Goal: Complete application form: Complete application form

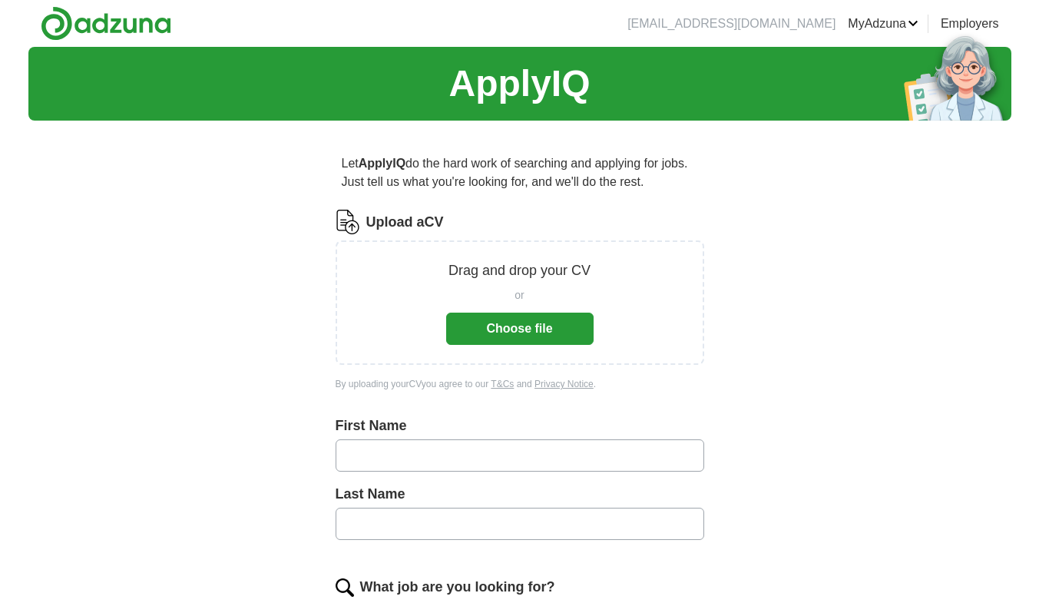
click at [478, 322] on button "Choose file" at bounding box center [519, 329] width 147 height 32
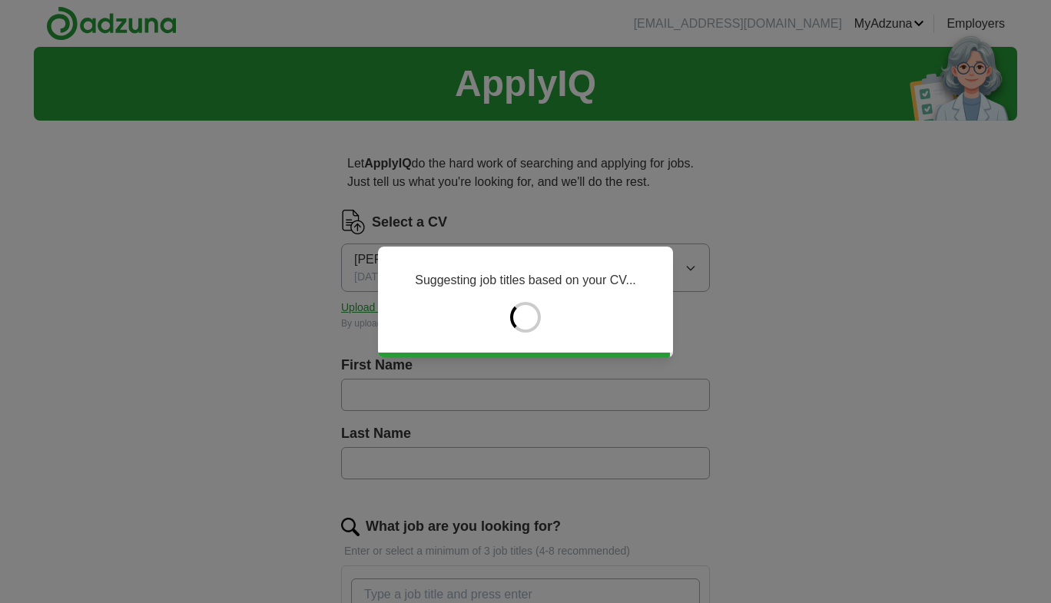
type input "******"
type input "*******"
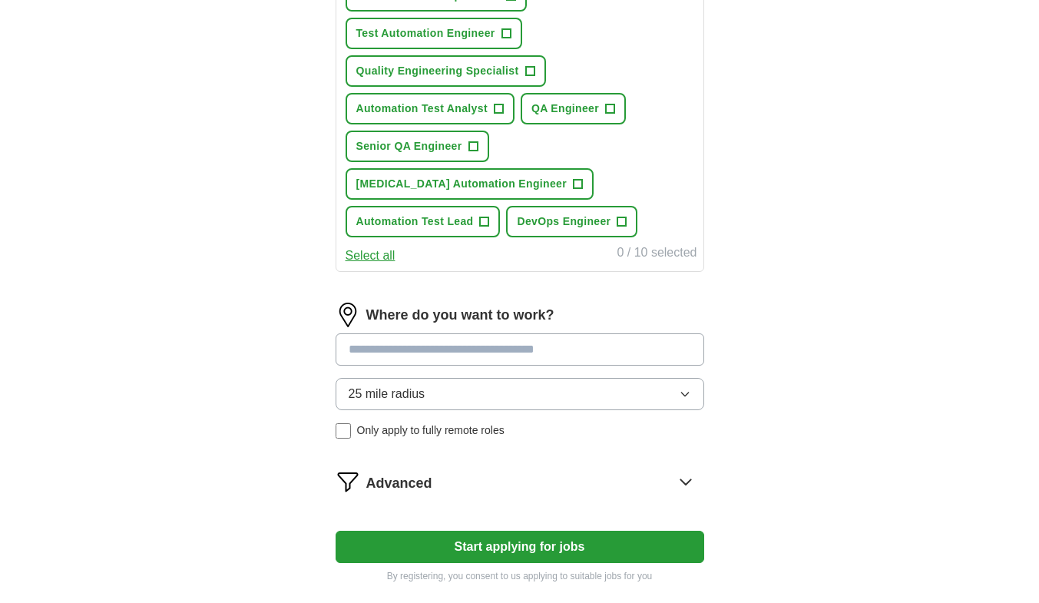
scroll to position [675, 0]
click at [581, 353] on input at bounding box center [520, 349] width 369 height 32
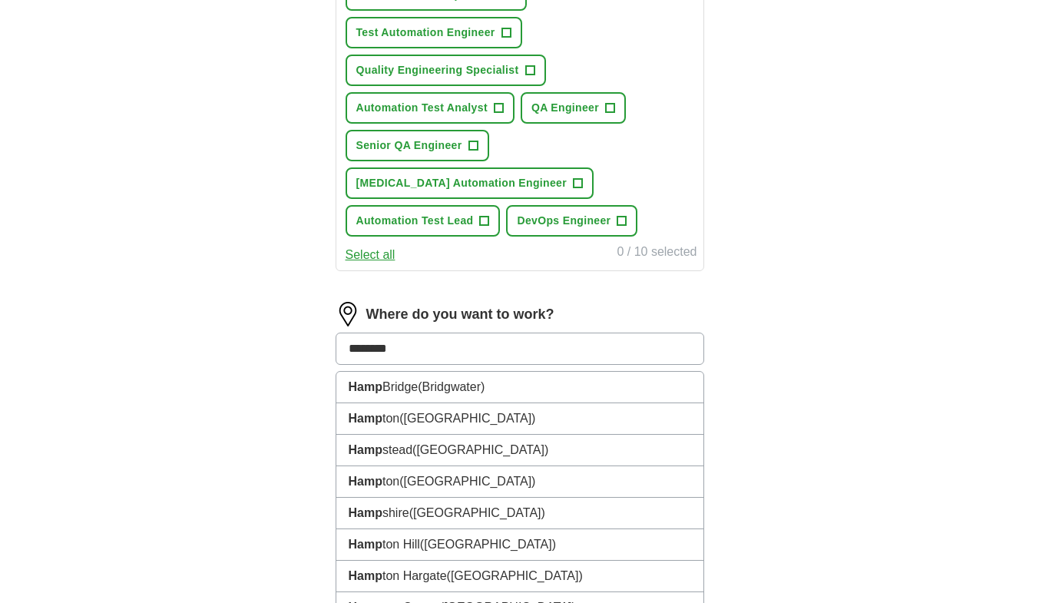
type input "*********"
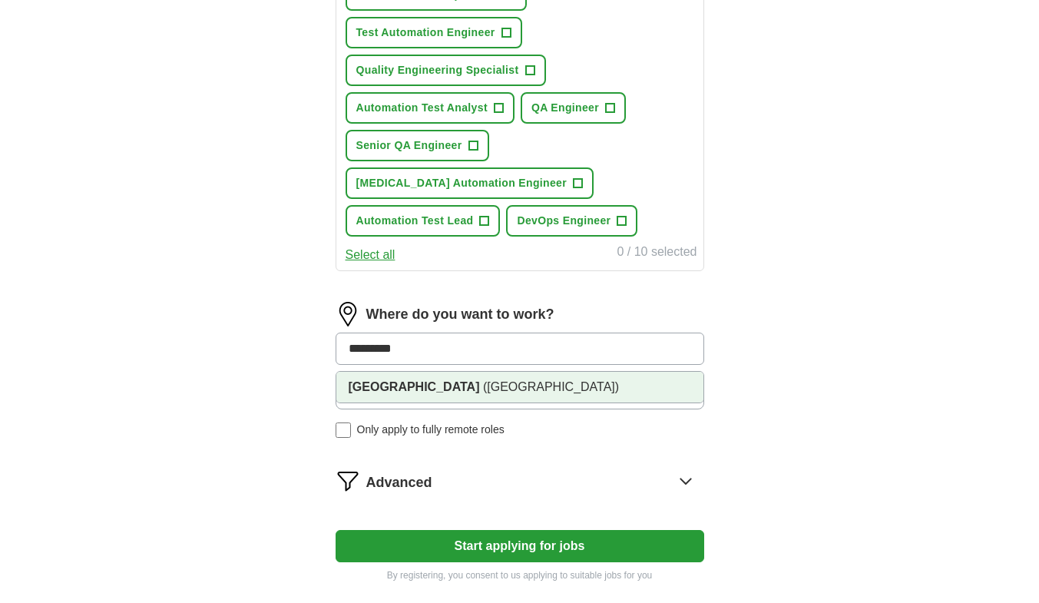
click at [541, 392] on li "[GEOGRAPHIC_DATA] ([GEOGRAPHIC_DATA])" at bounding box center [519, 387] width 367 height 31
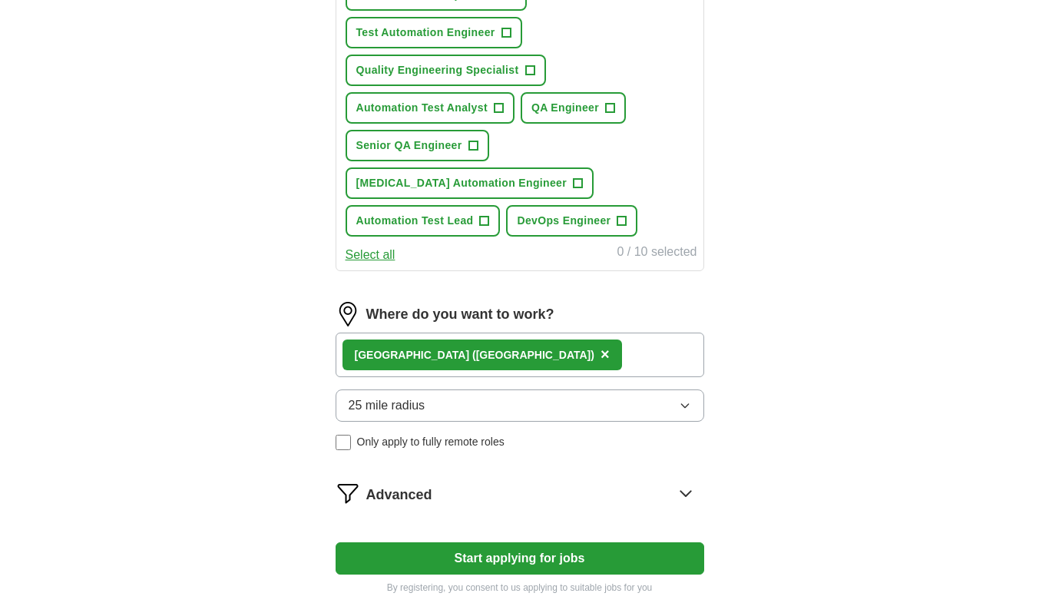
click at [362, 407] on span "25 mile radius" at bounding box center [387, 405] width 77 height 18
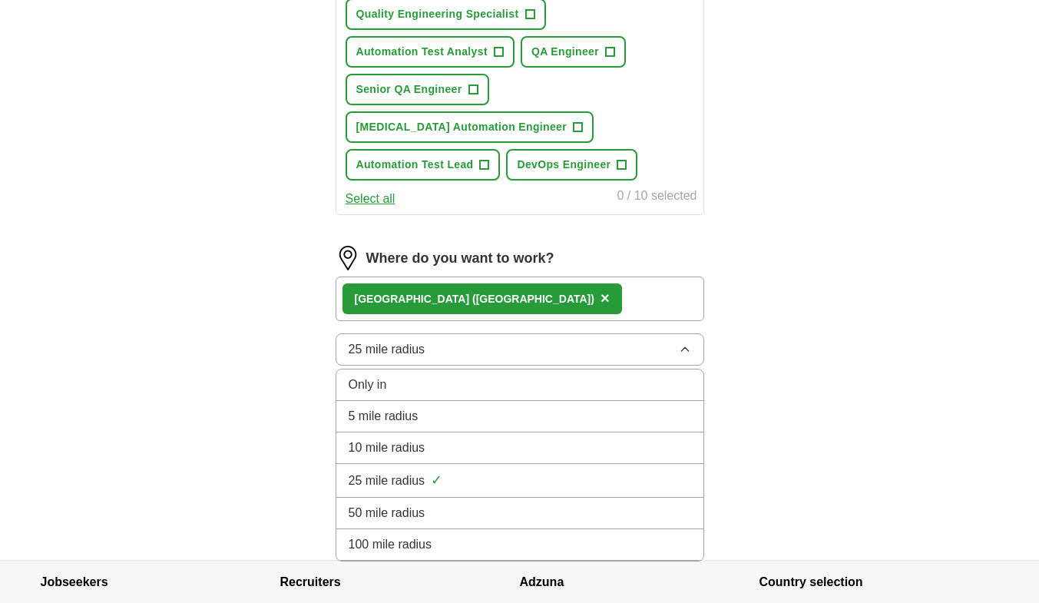
scroll to position [733, 0]
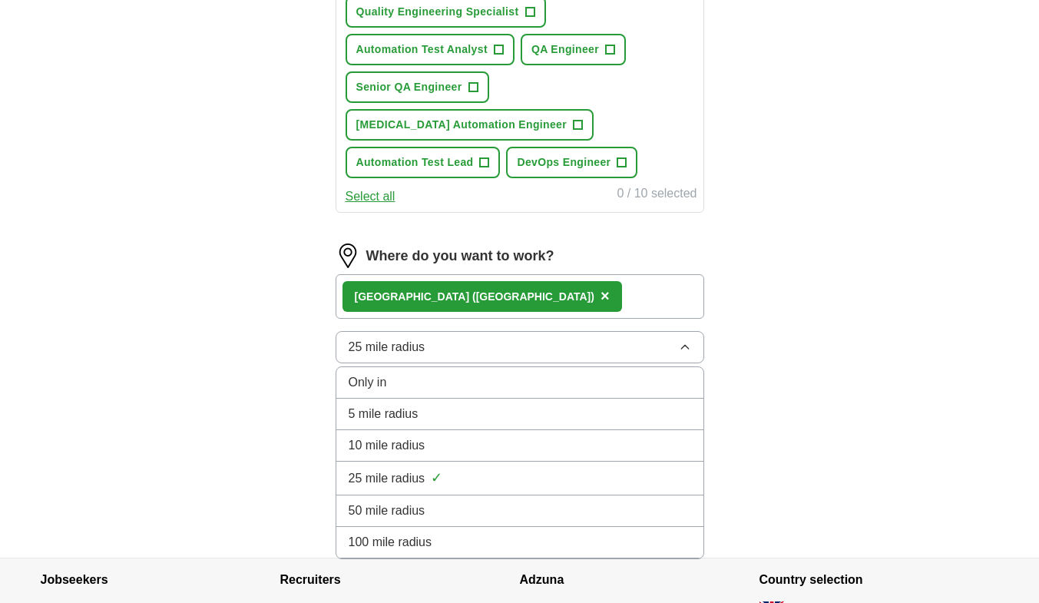
click at [402, 514] on span "50 mile radius" at bounding box center [387, 511] width 77 height 18
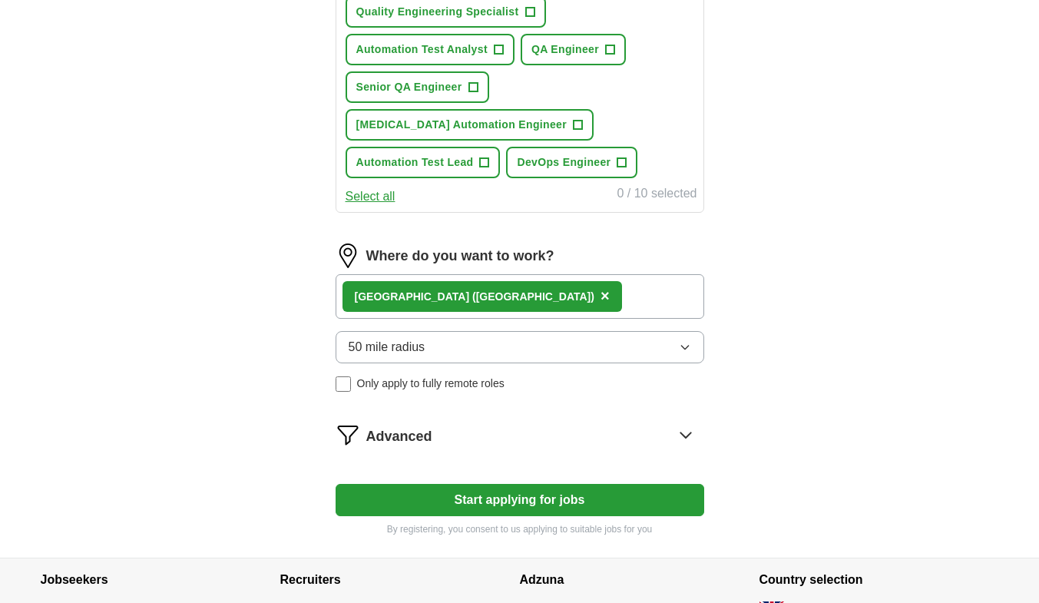
click at [637, 347] on button "50 mile radius" at bounding box center [520, 347] width 369 height 32
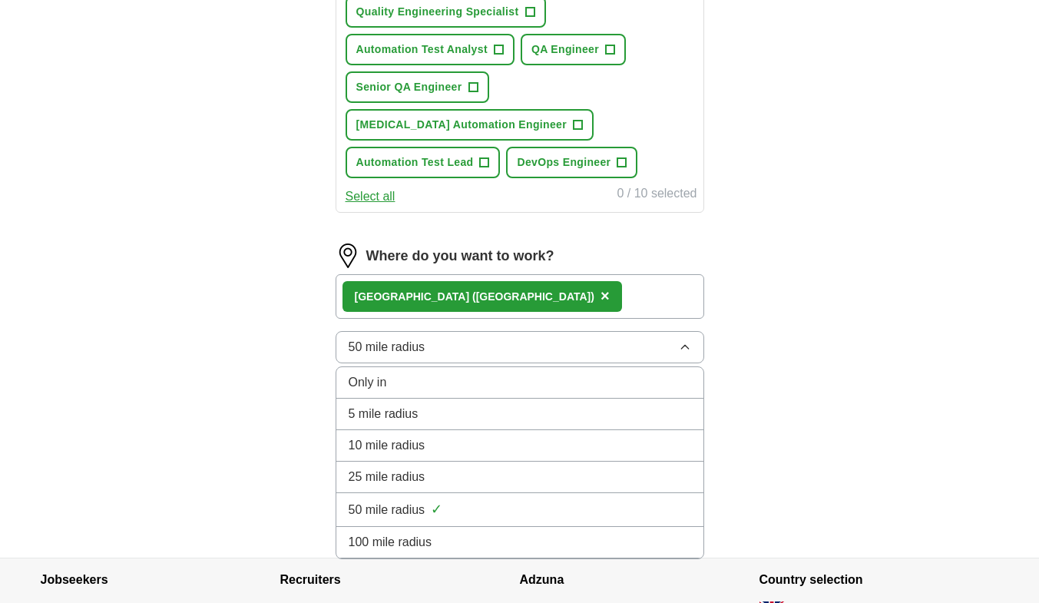
click at [399, 544] on span "100 mile radius" at bounding box center [391, 542] width 84 height 18
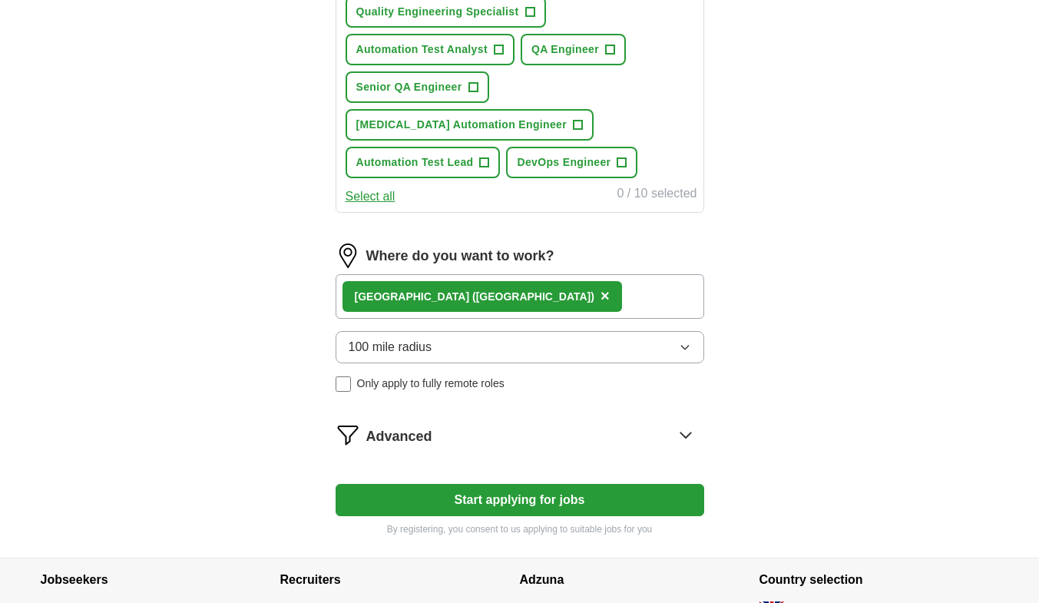
click at [525, 498] on button "Start applying for jobs" at bounding box center [520, 500] width 369 height 32
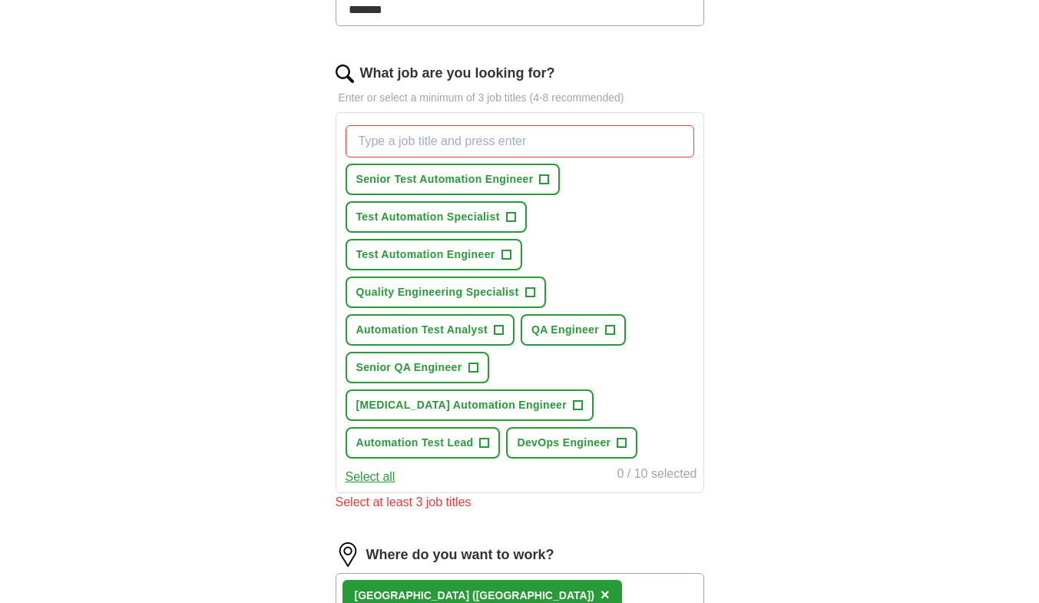
scroll to position [452, 0]
click at [481, 179] on span "Senior Test Automation Engineer" at bounding box center [444, 180] width 177 height 16
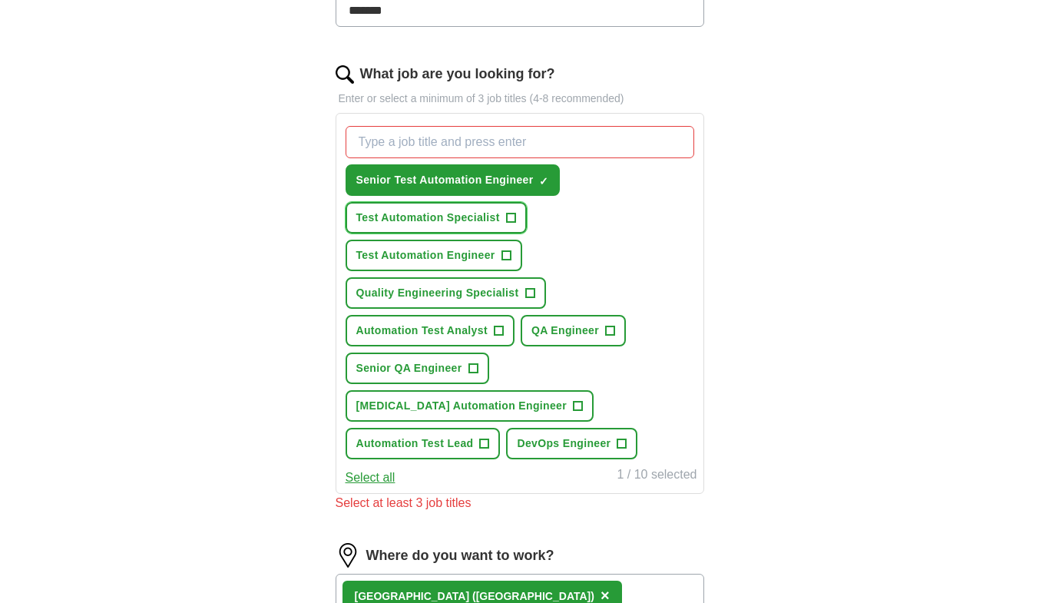
click at [507, 214] on span "+" at bounding box center [510, 218] width 9 height 12
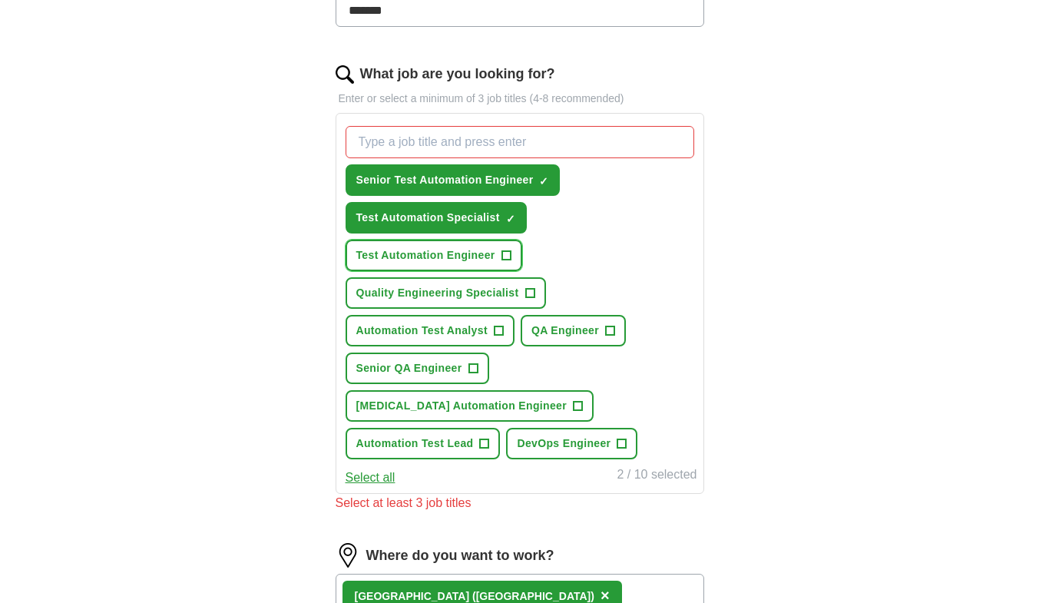
click at [511, 252] on span "+" at bounding box center [506, 256] width 9 height 12
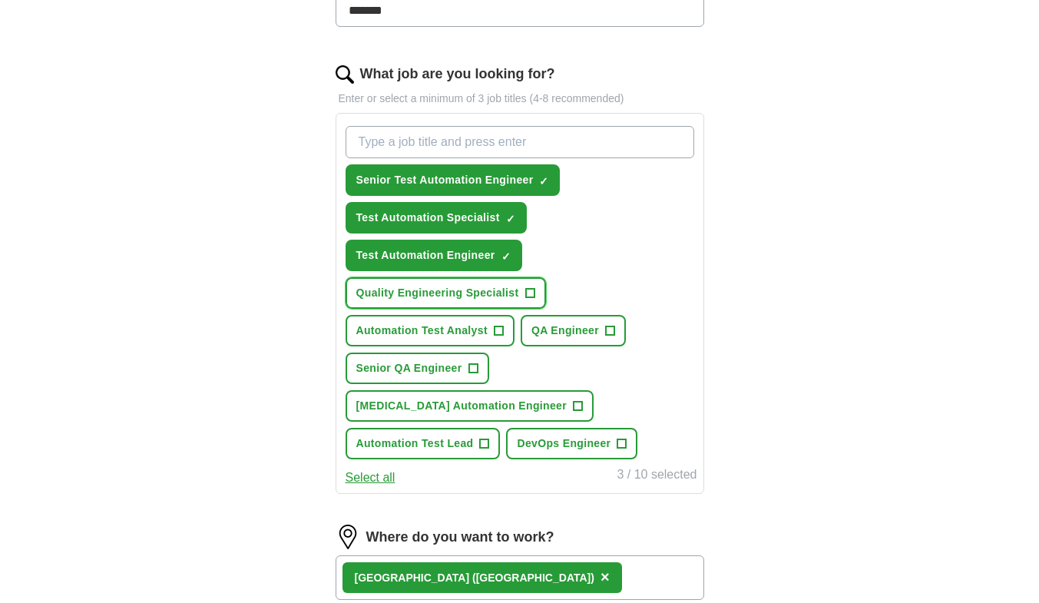
click at [517, 302] on button "Quality Engineering Specialist +" at bounding box center [446, 292] width 200 height 31
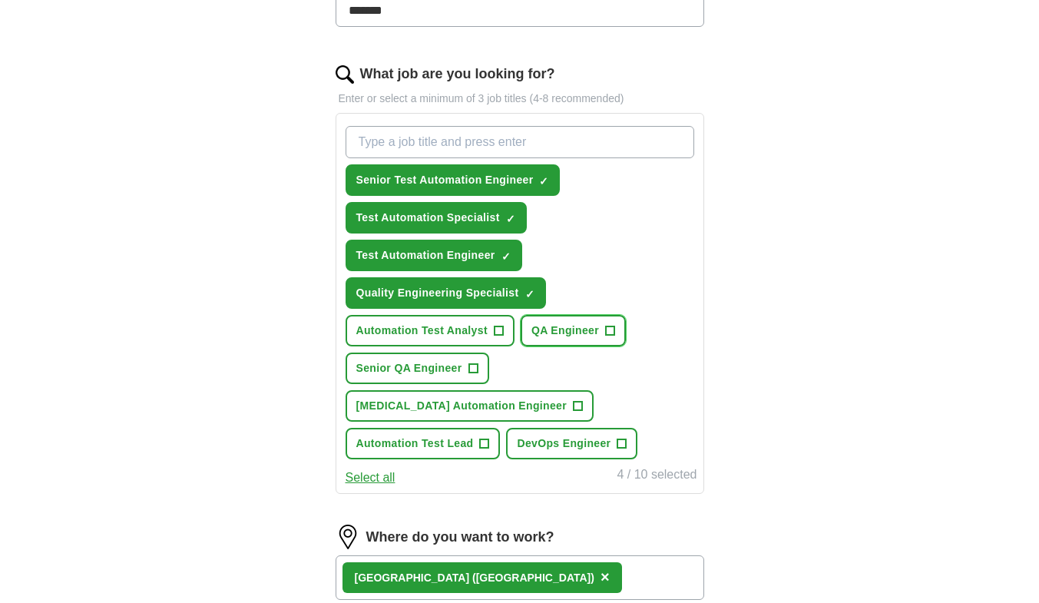
click at [573, 331] on span "QA Engineer" at bounding box center [565, 331] width 68 height 16
click at [490, 332] on button "Automation Test Analyst +" at bounding box center [430, 330] width 169 height 31
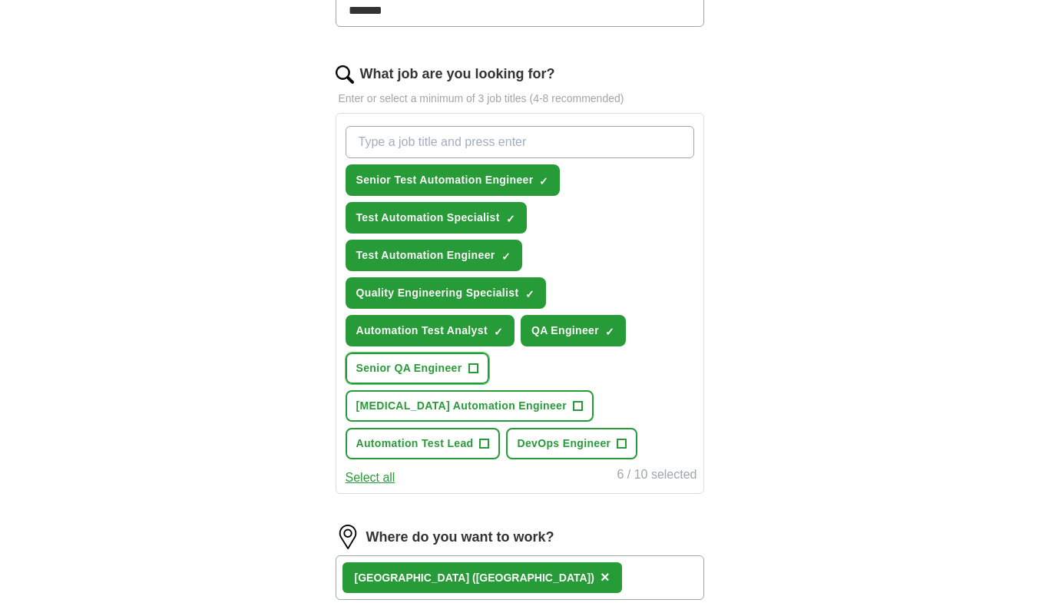
click at [465, 366] on button "Senior QA Engineer +" at bounding box center [418, 368] width 144 height 31
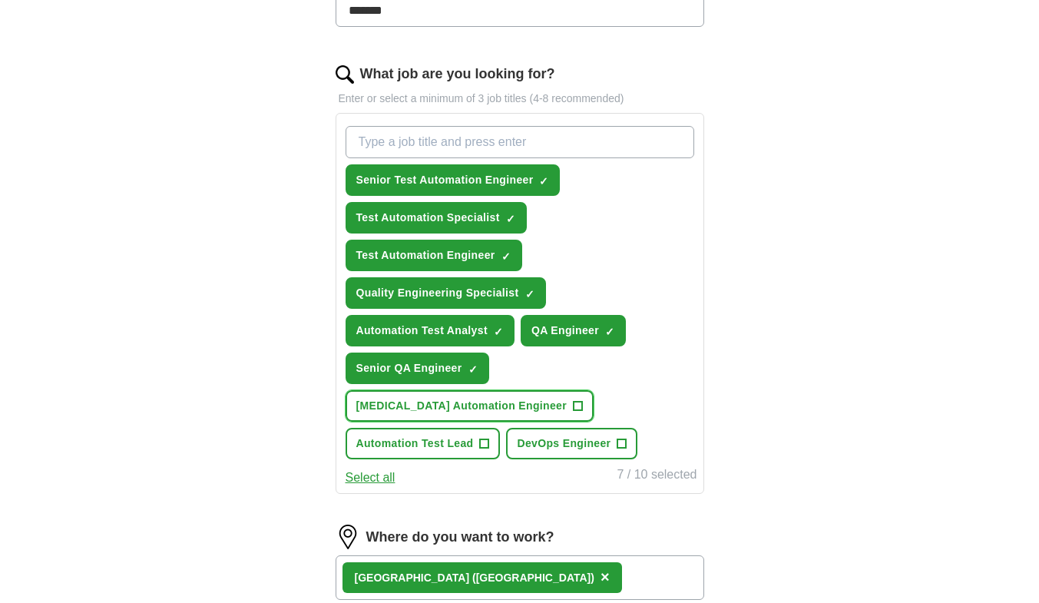
click at [506, 419] on button "[MEDICAL_DATA] Automation Engineer +" at bounding box center [470, 405] width 249 height 31
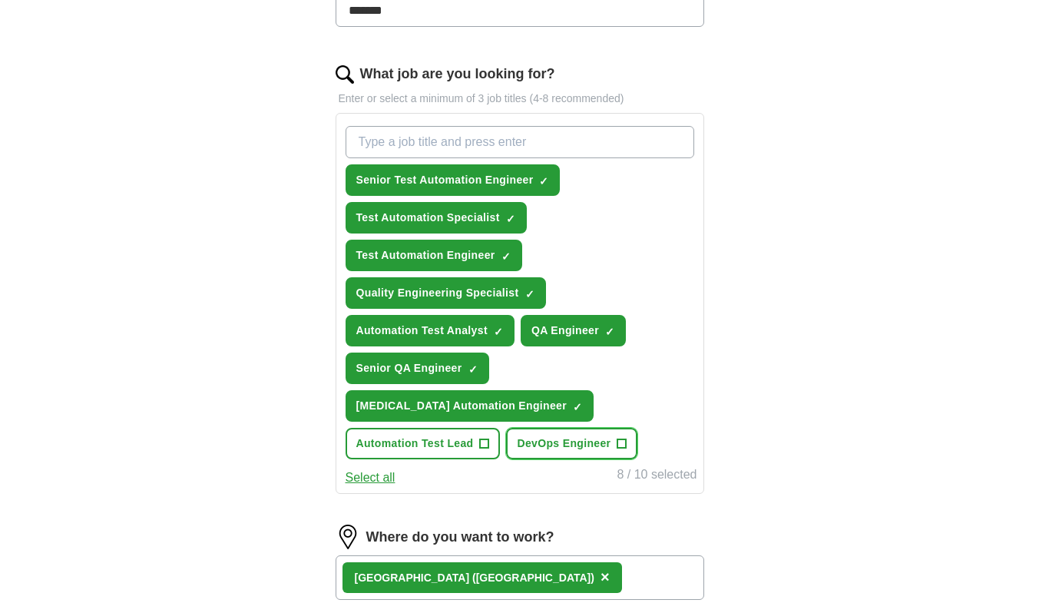
click at [558, 455] on button "DevOps Engineer +" at bounding box center [571, 443] width 131 height 31
click at [558, 455] on button "DevOps Engineer ✓ ×" at bounding box center [571, 443] width 131 height 31
click at [465, 434] on button "Automation Test Lead +" at bounding box center [423, 443] width 155 height 31
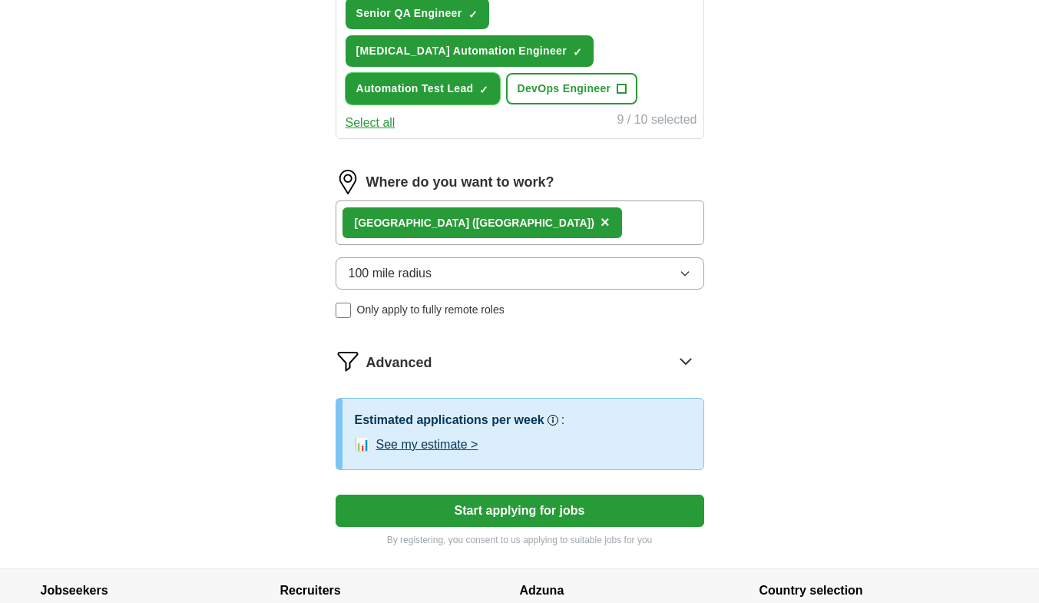
scroll to position [808, 0]
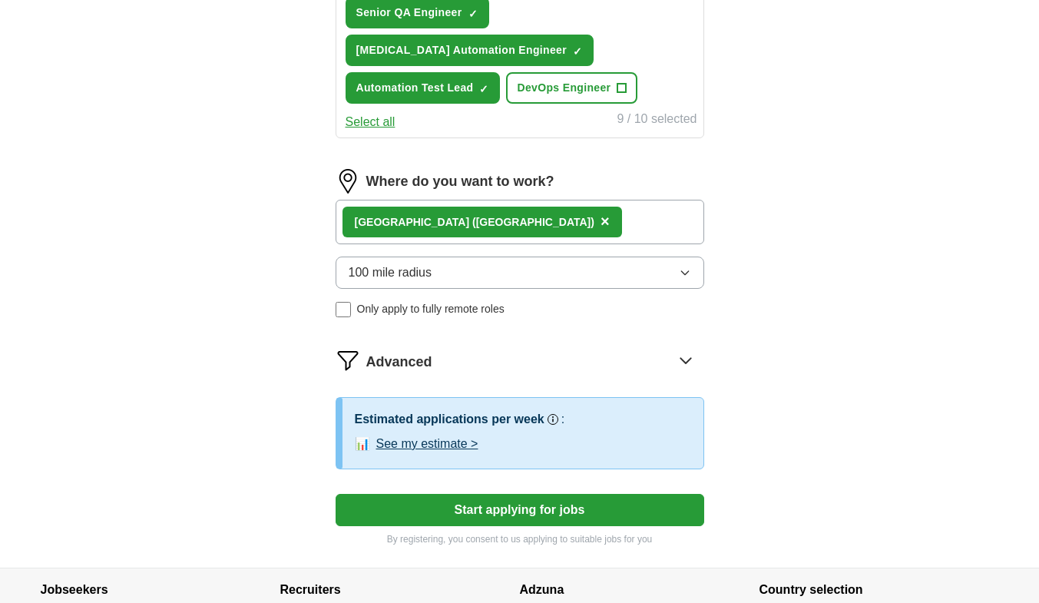
click at [607, 217] on div "[GEOGRAPHIC_DATA] ([GEOGRAPHIC_DATA]) ×" at bounding box center [520, 222] width 369 height 45
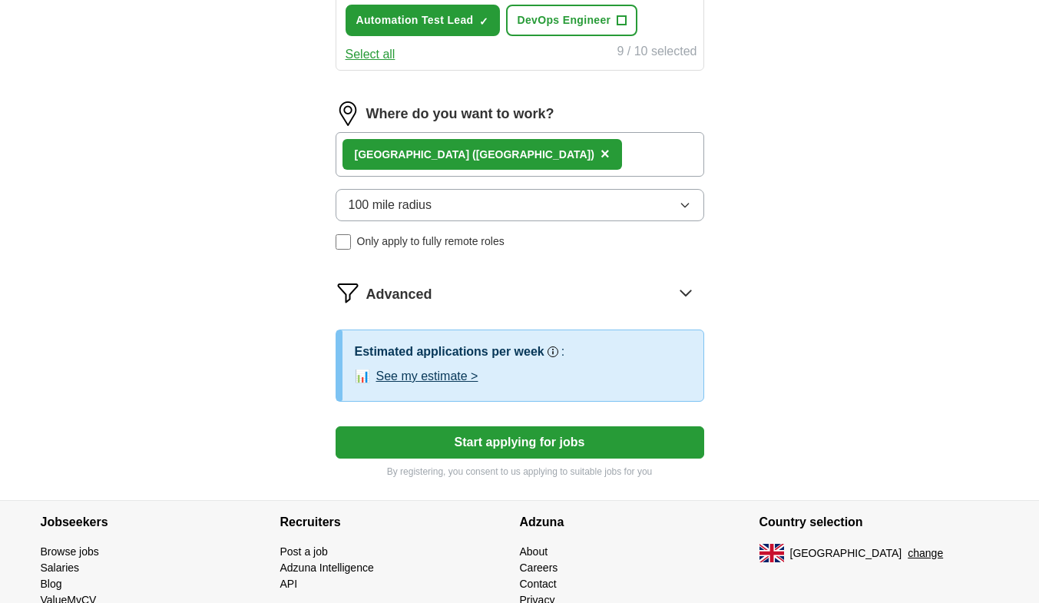
scroll to position [944, 0]
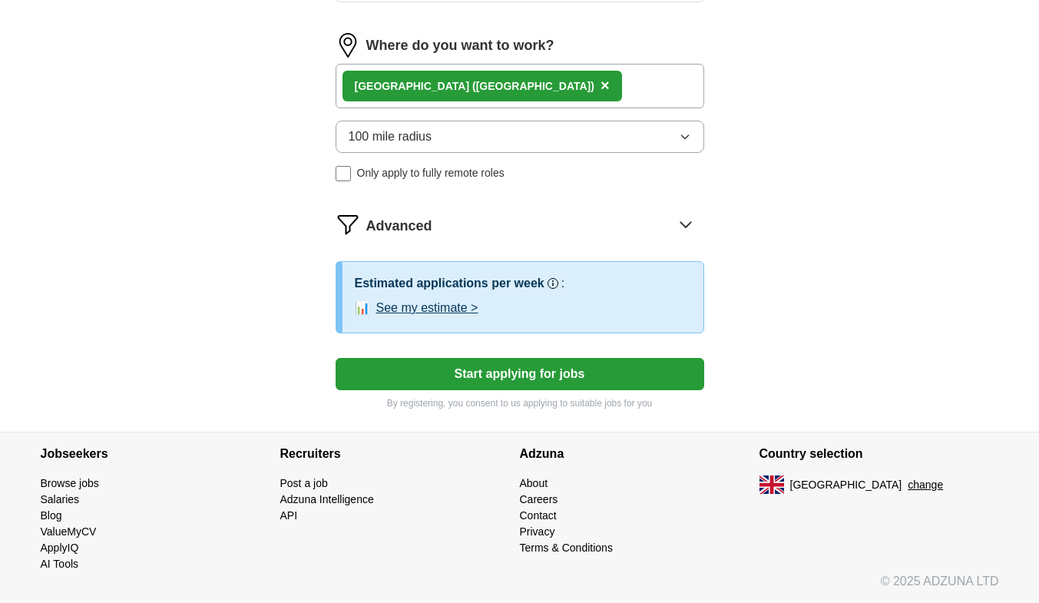
click at [481, 373] on button "Start applying for jobs" at bounding box center [520, 374] width 369 height 32
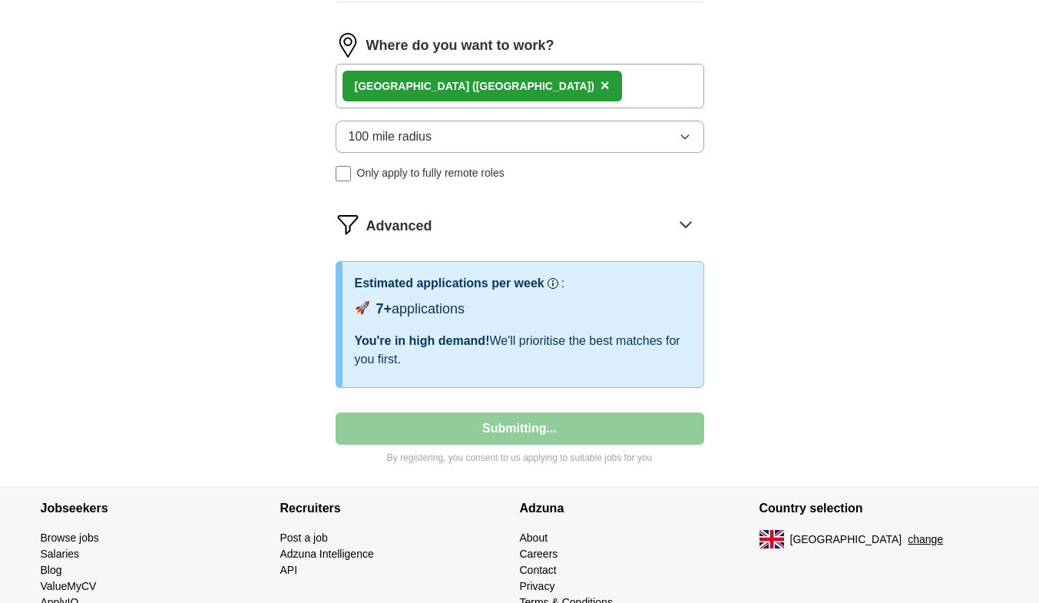
select select "**"
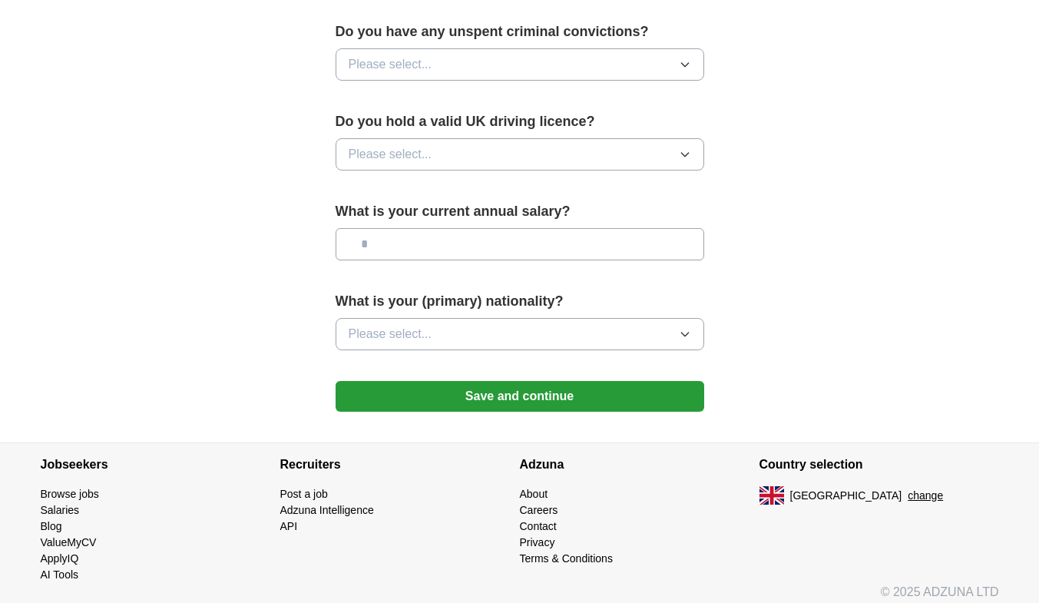
scroll to position [993, 0]
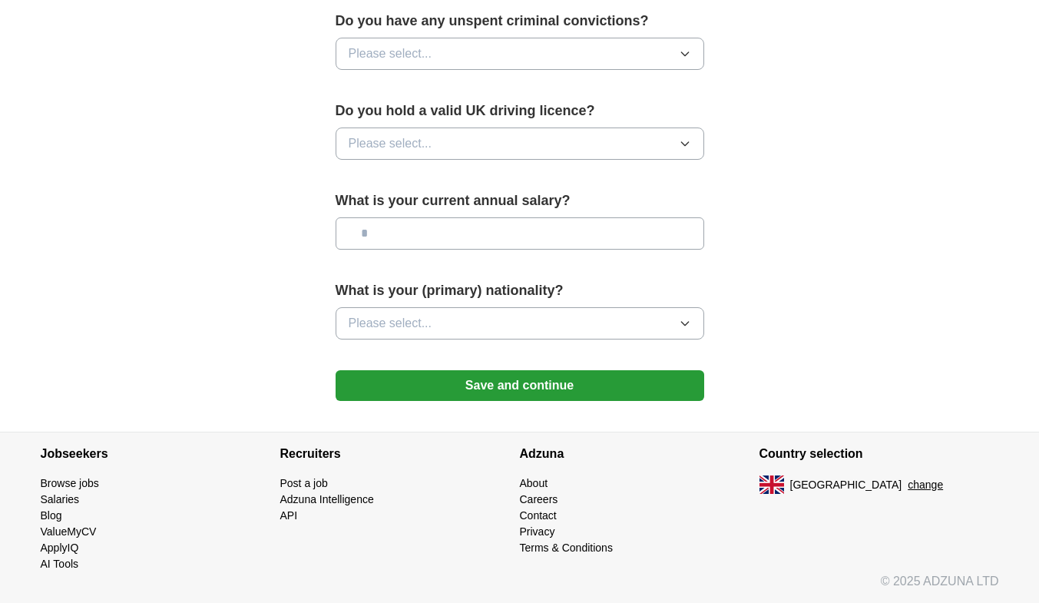
click at [444, 329] on button "Please select..." at bounding box center [520, 323] width 369 height 32
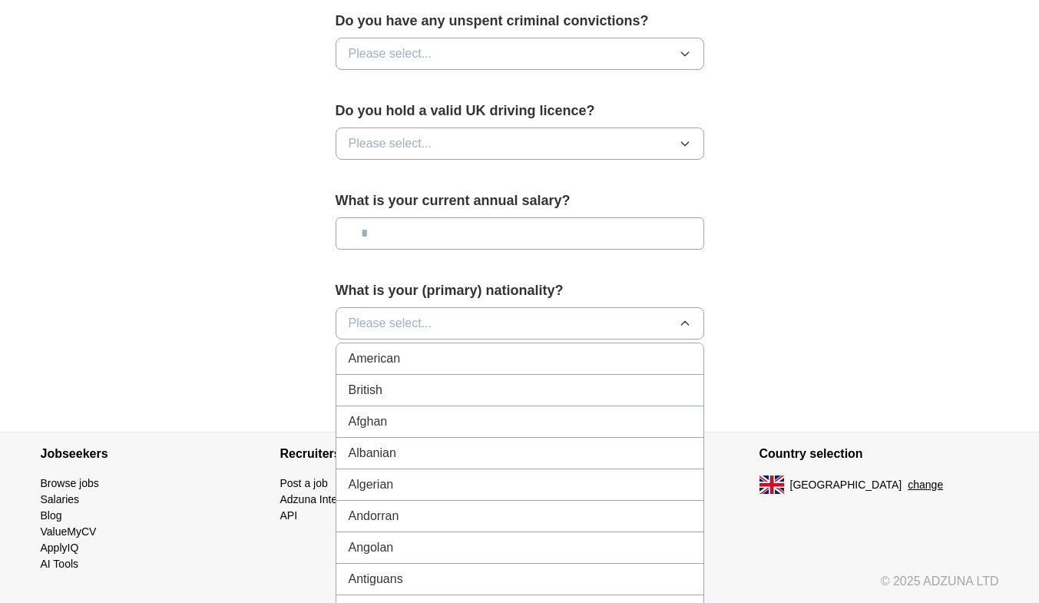
click at [428, 394] on div "British" at bounding box center [520, 390] width 343 height 18
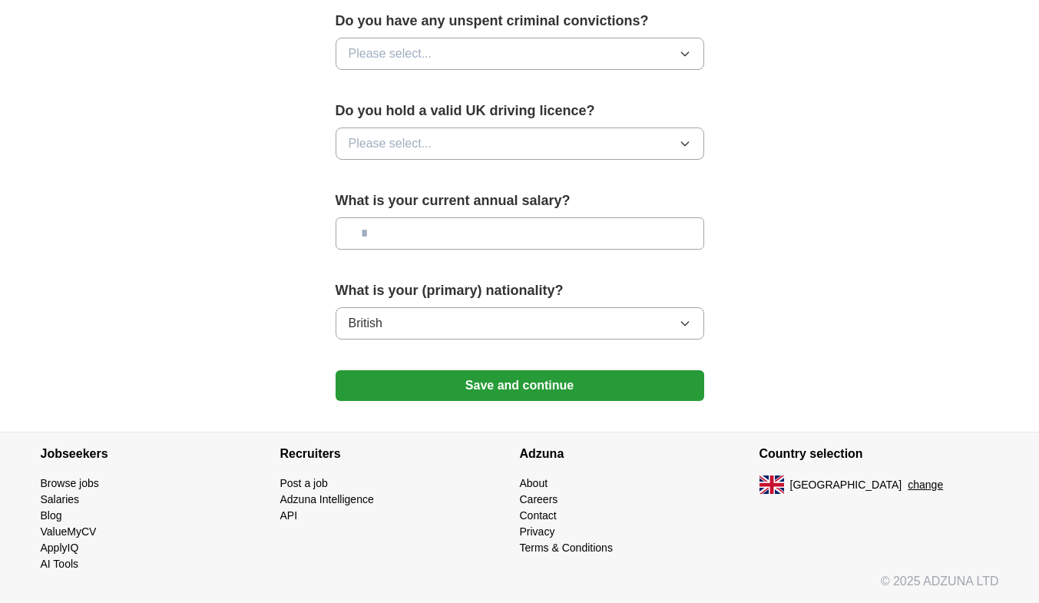
click at [533, 227] on input "text" at bounding box center [520, 233] width 369 height 32
click at [594, 131] on button "Please select..." at bounding box center [520, 143] width 369 height 32
click at [492, 187] on div "Yes" at bounding box center [520, 179] width 343 height 18
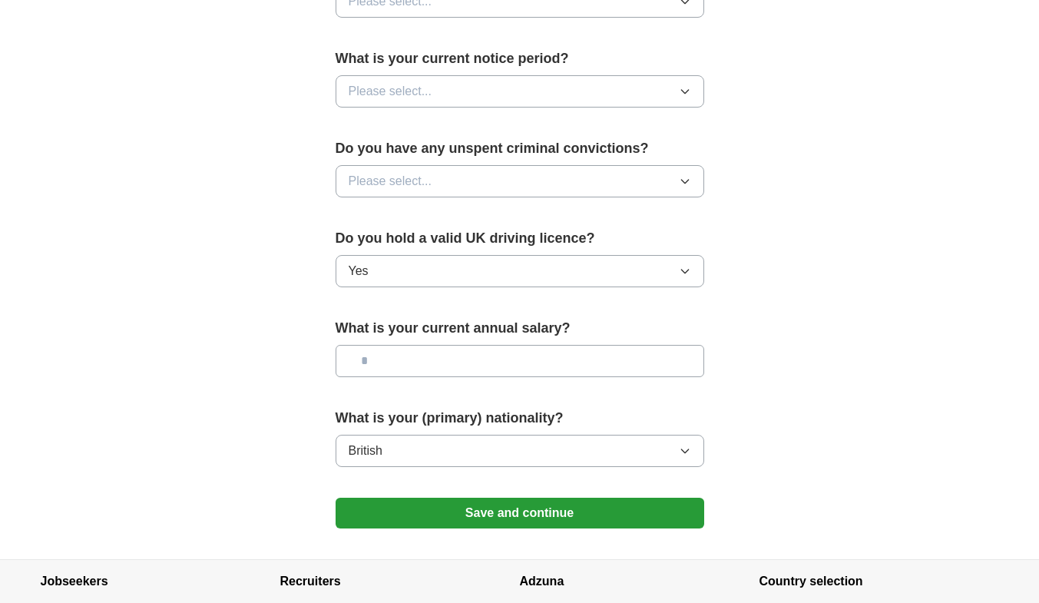
scroll to position [864, 0]
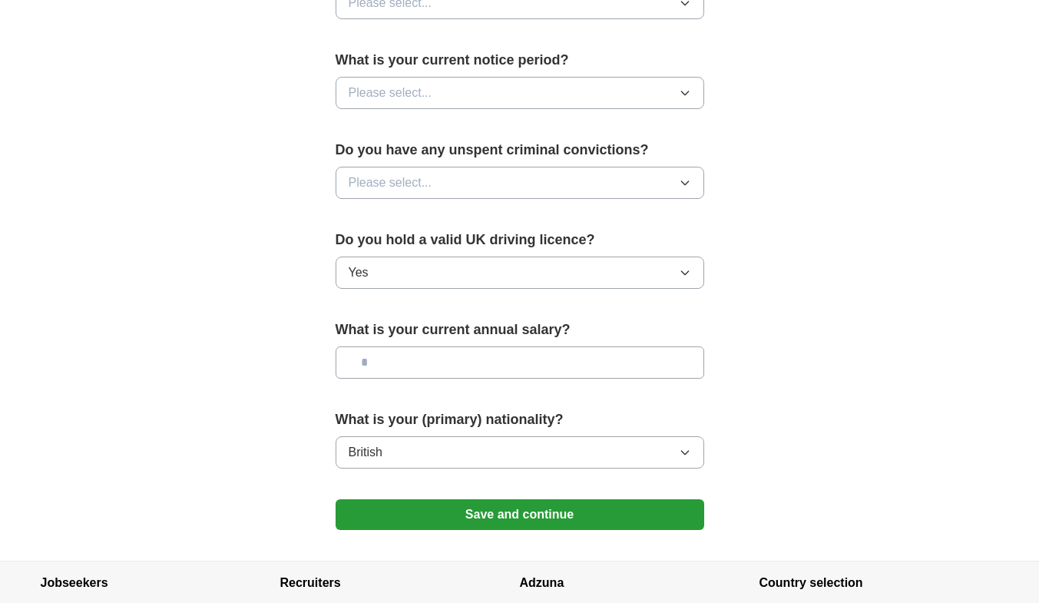
click at [579, 180] on button "Please select..." at bounding box center [520, 183] width 369 height 32
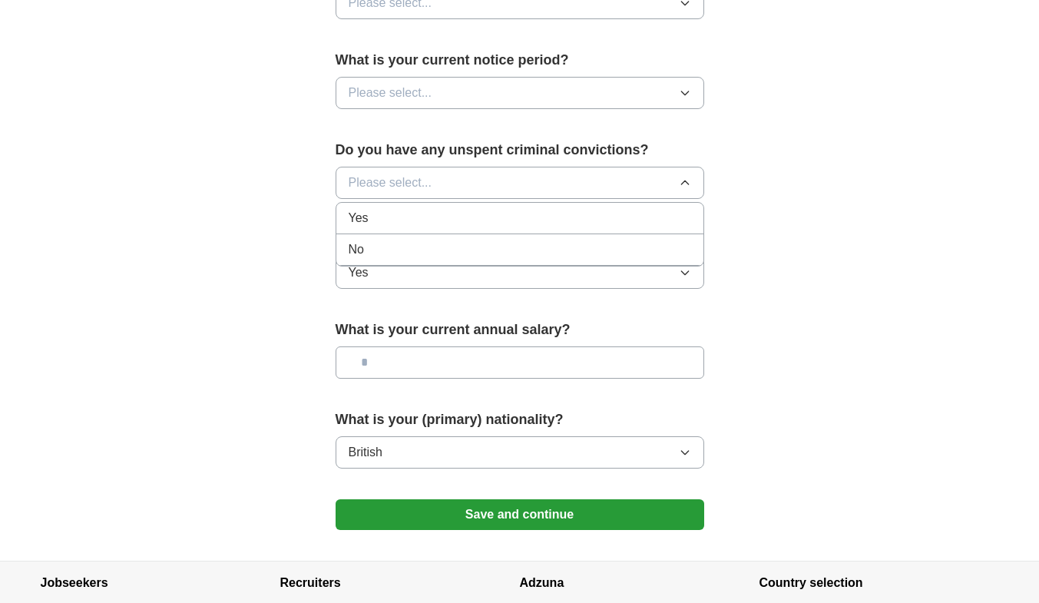
click at [505, 248] on div "No" at bounding box center [520, 249] width 343 height 18
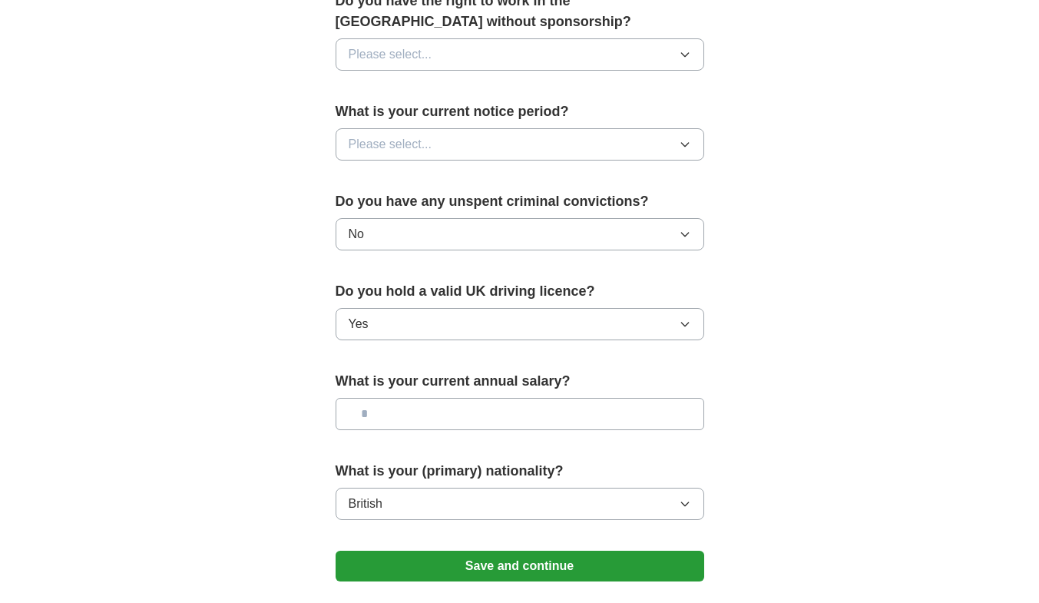
scroll to position [812, 0]
click at [568, 141] on button "Please select..." at bounding box center [520, 145] width 369 height 32
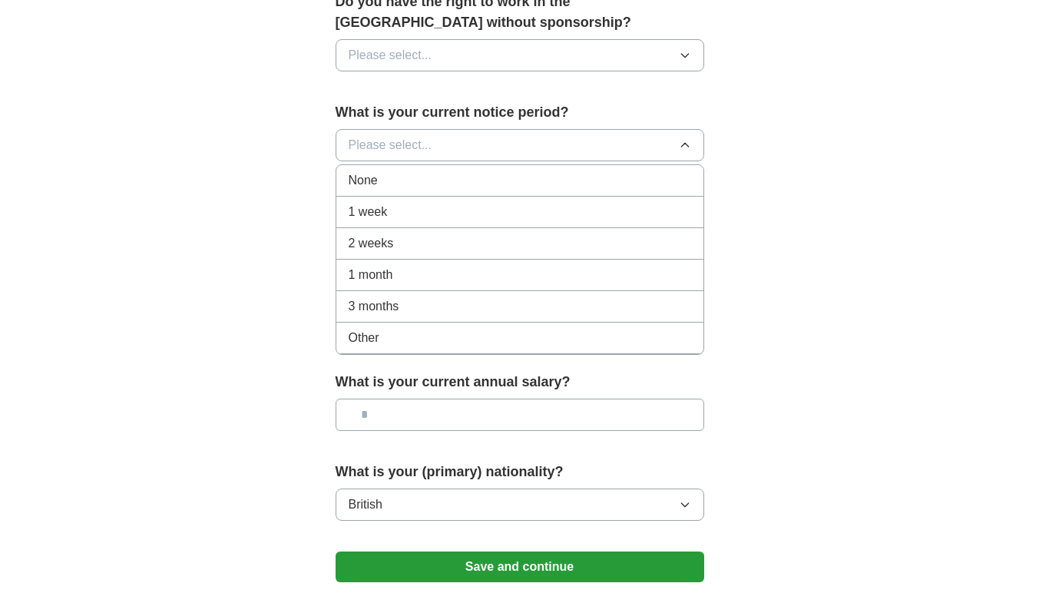
click at [525, 208] on div "1 week" at bounding box center [520, 212] width 343 height 18
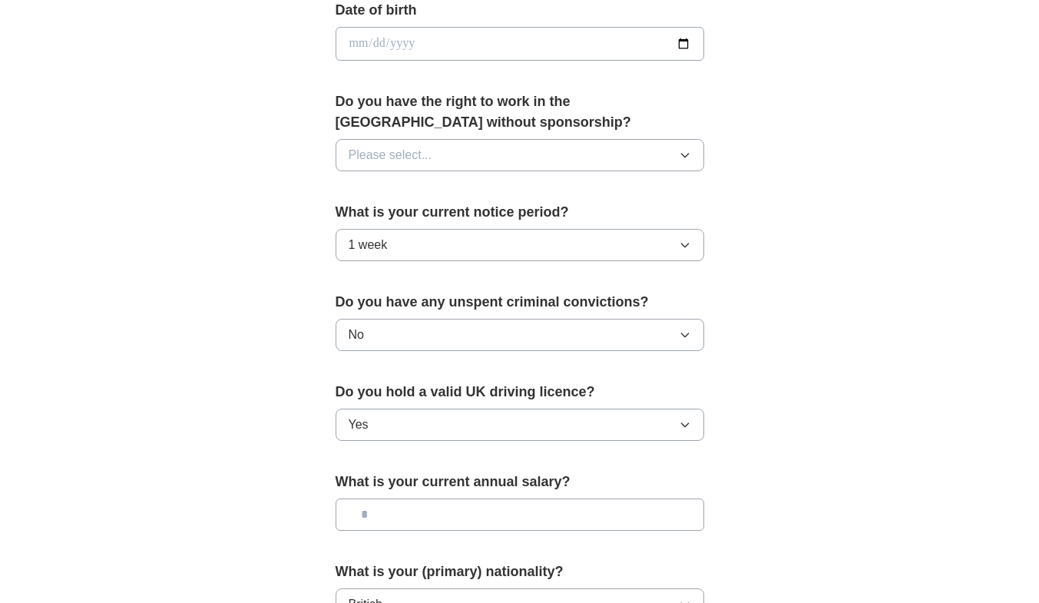
scroll to position [710, 0]
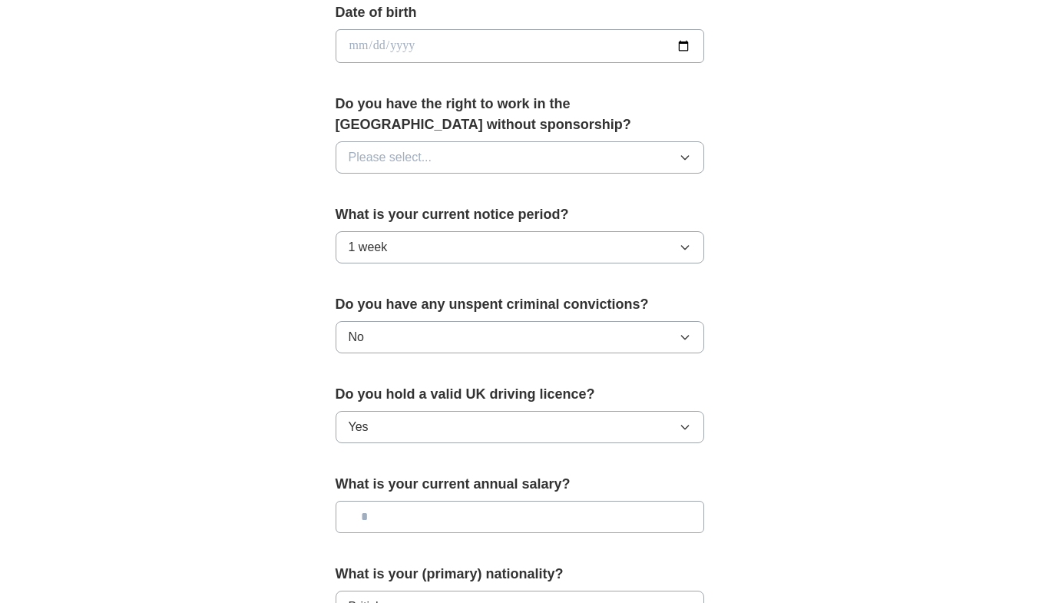
click at [644, 157] on button "Please select..." at bounding box center [520, 157] width 369 height 32
click at [557, 197] on div "Yes" at bounding box center [520, 193] width 343 height 18
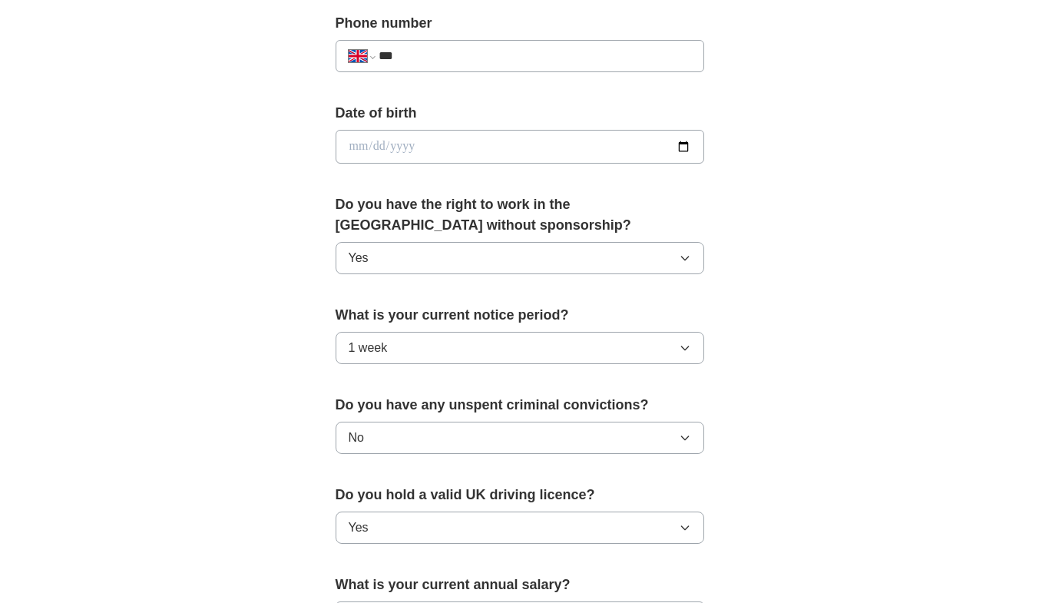
scroll to position [608, 0]
click at [637, 147] on input "date" at bounding box center [520, 148] width 369 height 34
type input "**********"
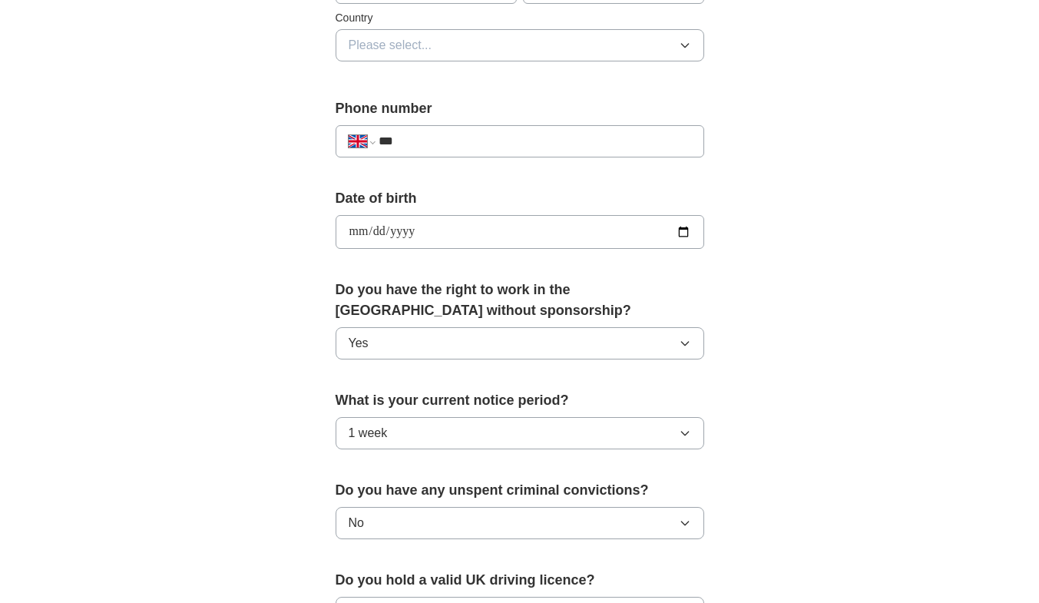
scroll to position [523, 0]
click at [585, 144] on input "***" at bounding box center [535, 142] width 312 height 18
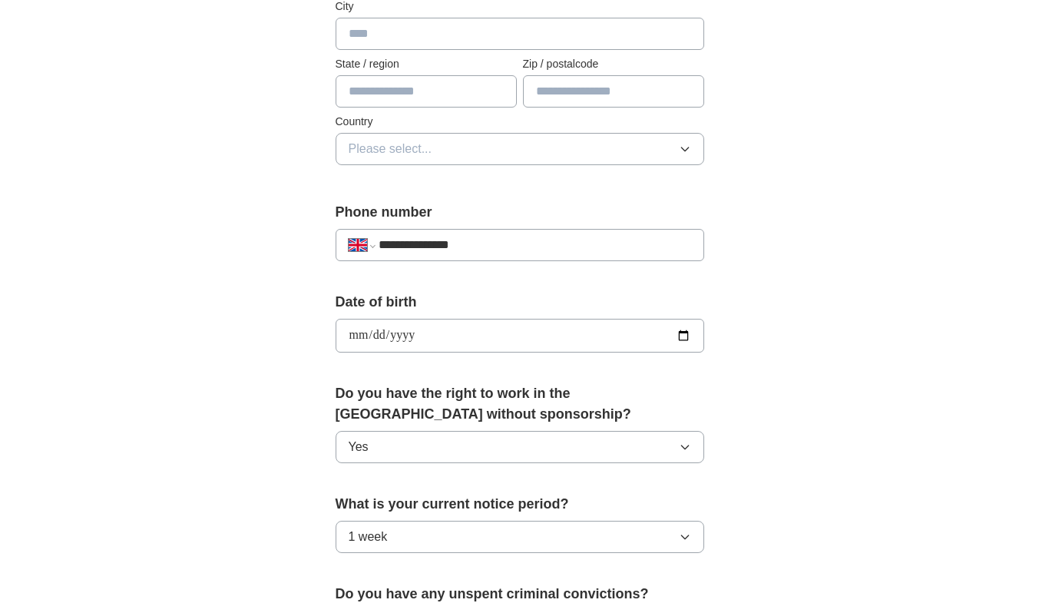
scroll to position [418, 0]
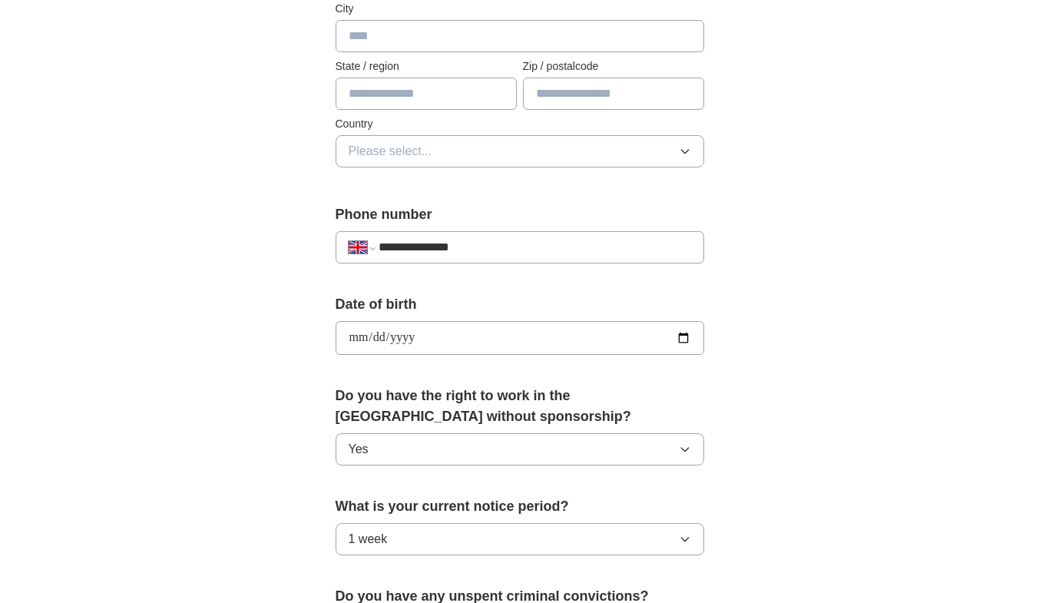
type input "**********"
click at [594, 157] on button "Please select..." at bounding box center [520, 151] width 369 height 32
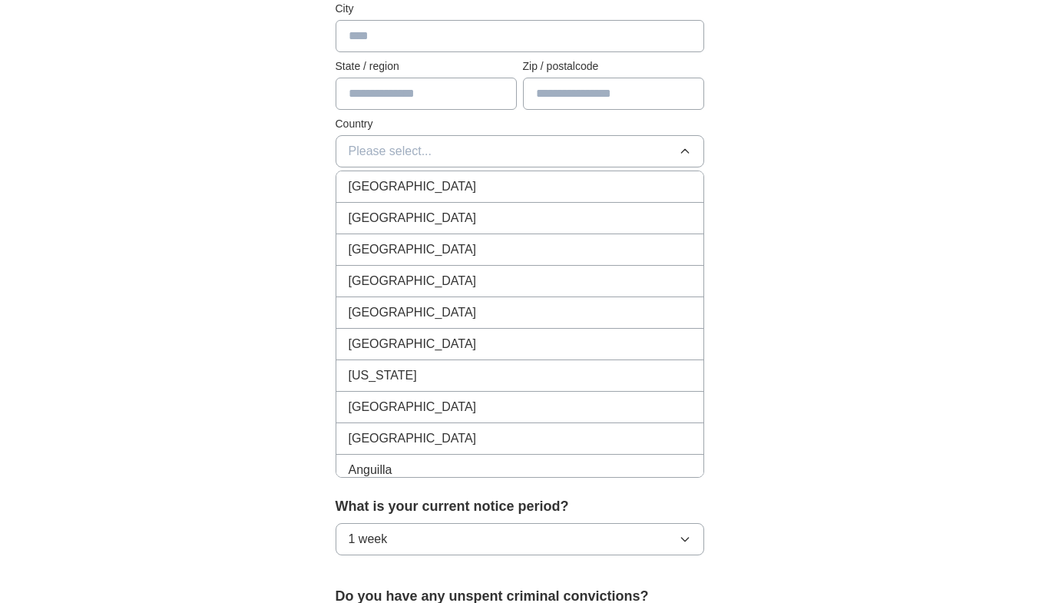
click at [559, 191] on div "[GEOGRAPHIC_DATA]" at bounding box center [520, 186] width 343 height 18
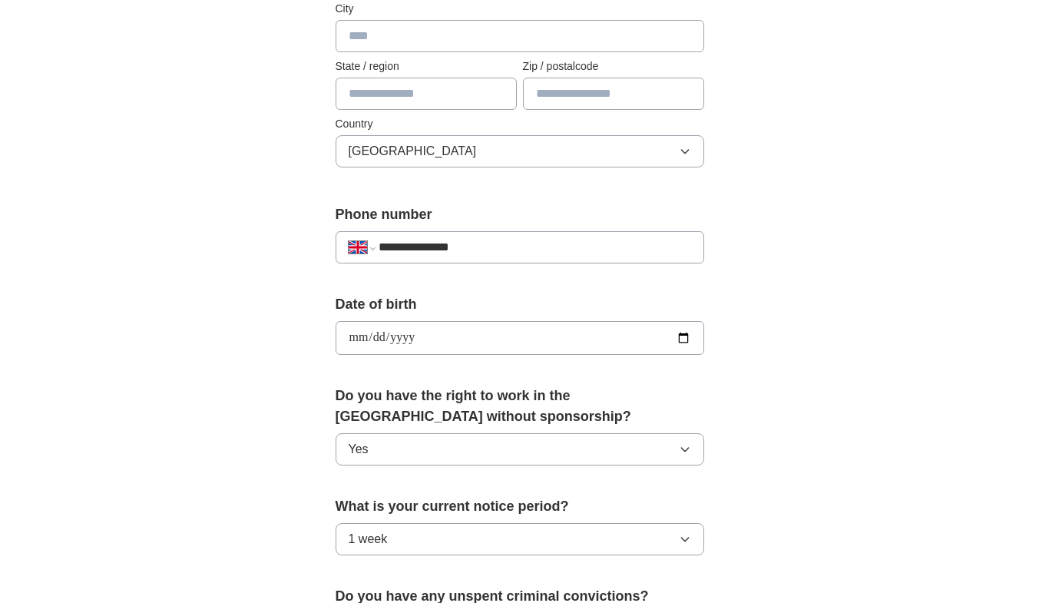
click at [483, 96] on input "text" at bounding box center [426, 94] width 181 height 32
type input "*********"
click at [574, 100] on input "text" at bounding box center [613, 94] width 181 height 32
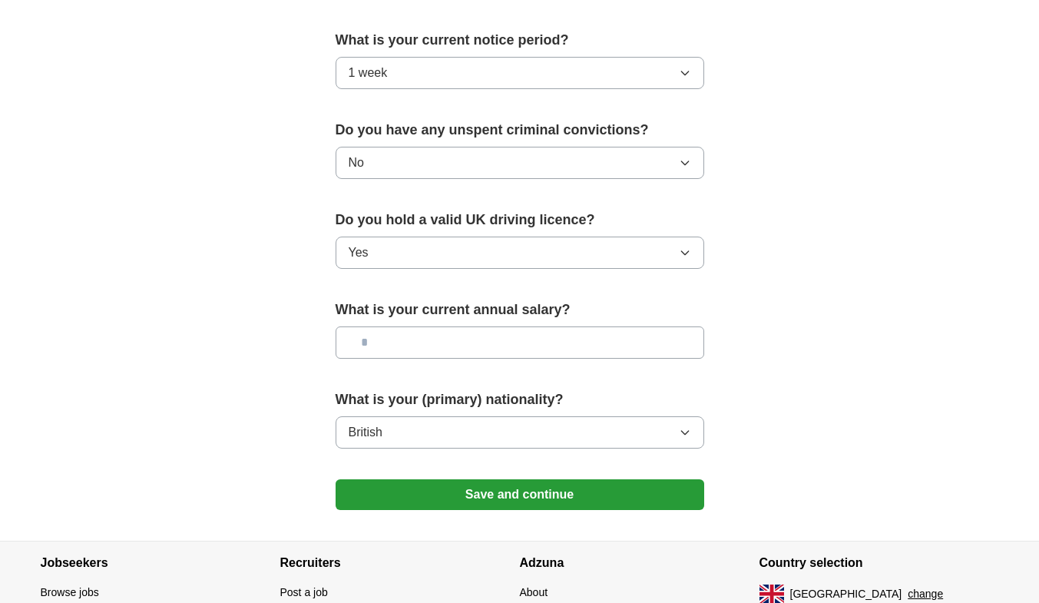
scroll to position [993, 0]
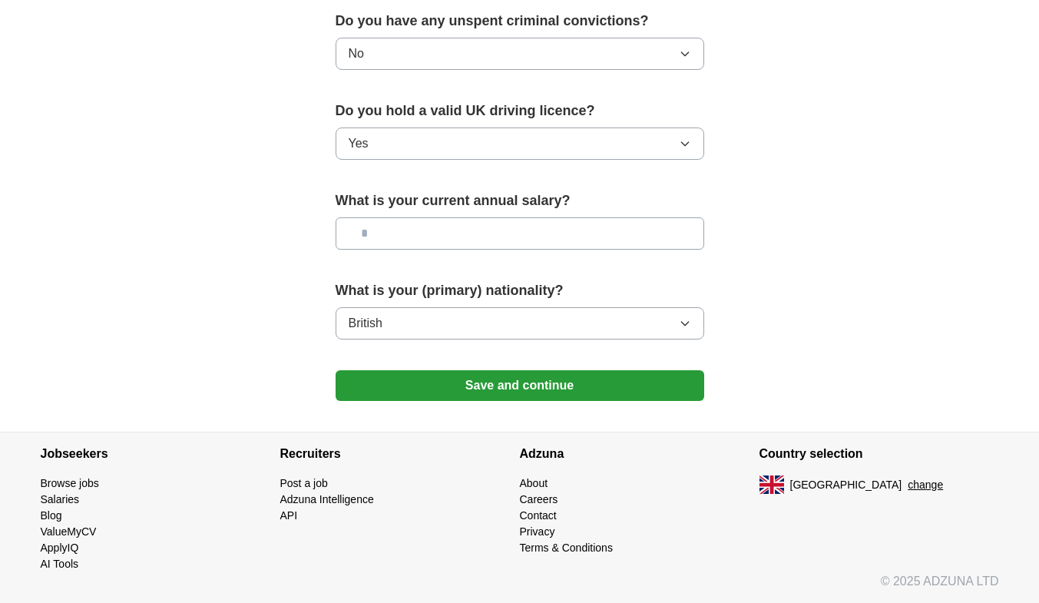
click at [398, 375] on button "Save and continue" at bounding box center [520, 385] width 369 height 31
